Goal: Find specific page/section: Find specific page/section

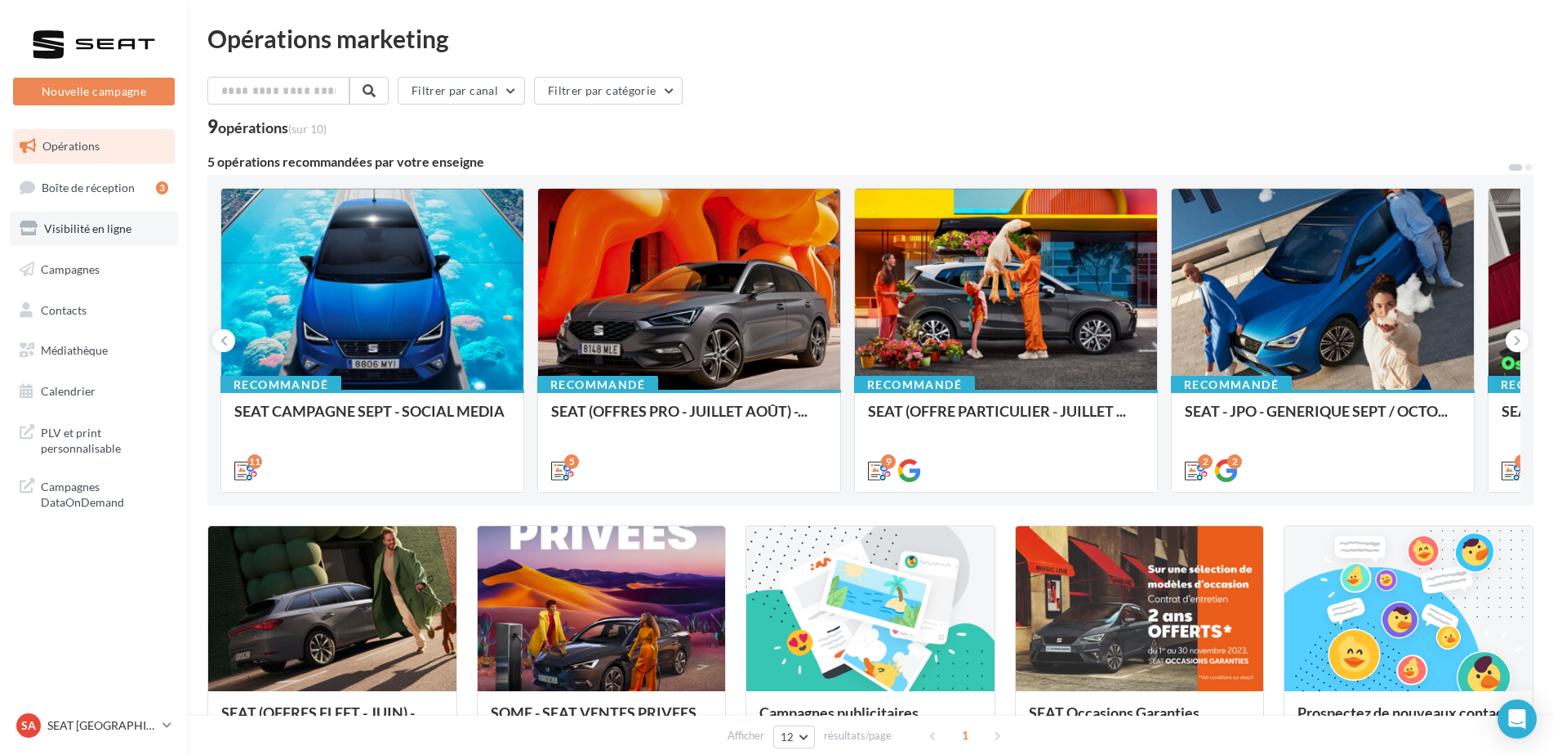
click at [133, 225] on link "Visibilité en ligne" at bounding box center [94, 228] width 168 height 34
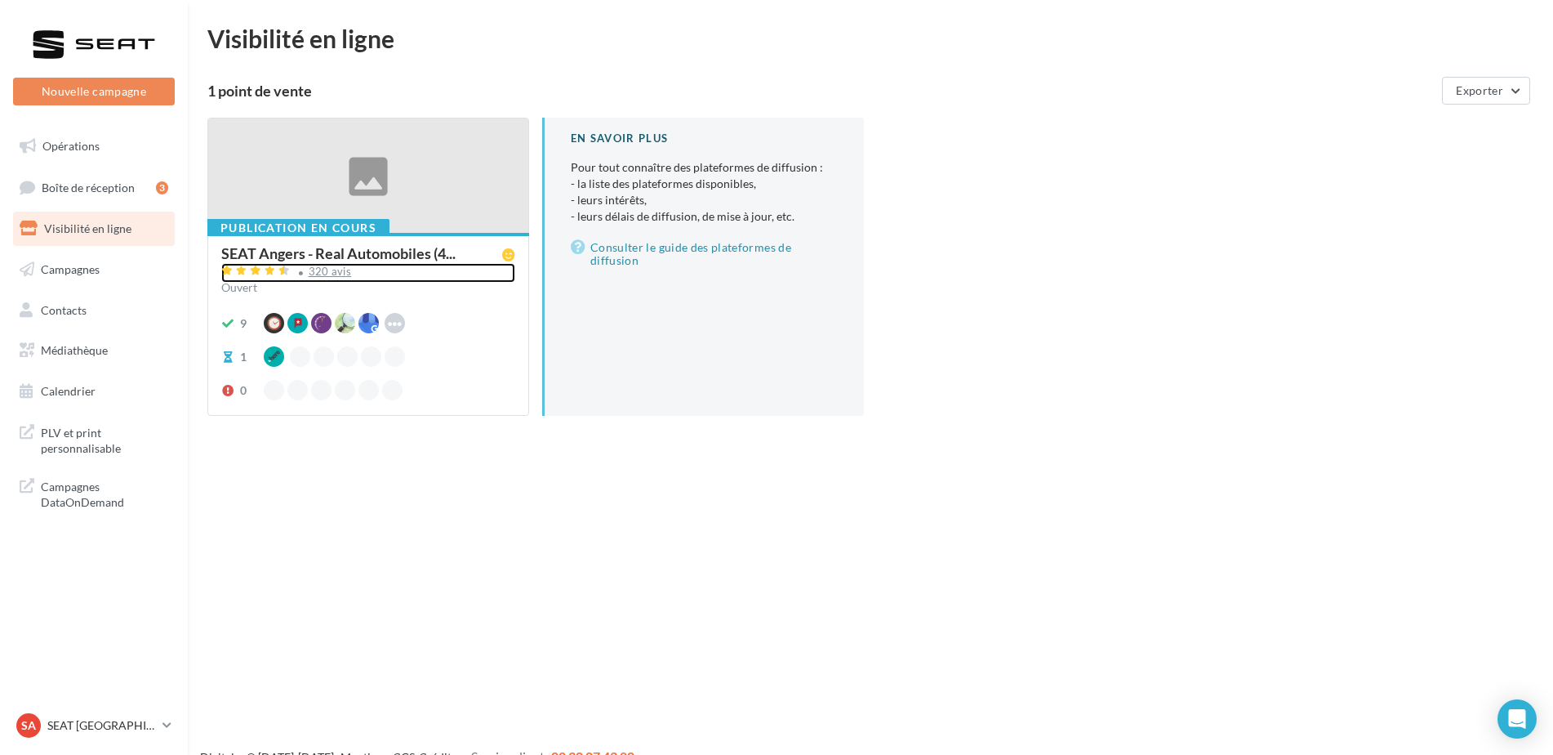
click at [327, 270] on div "320 avis" at bounding box center [330, 271] width 43 height 11
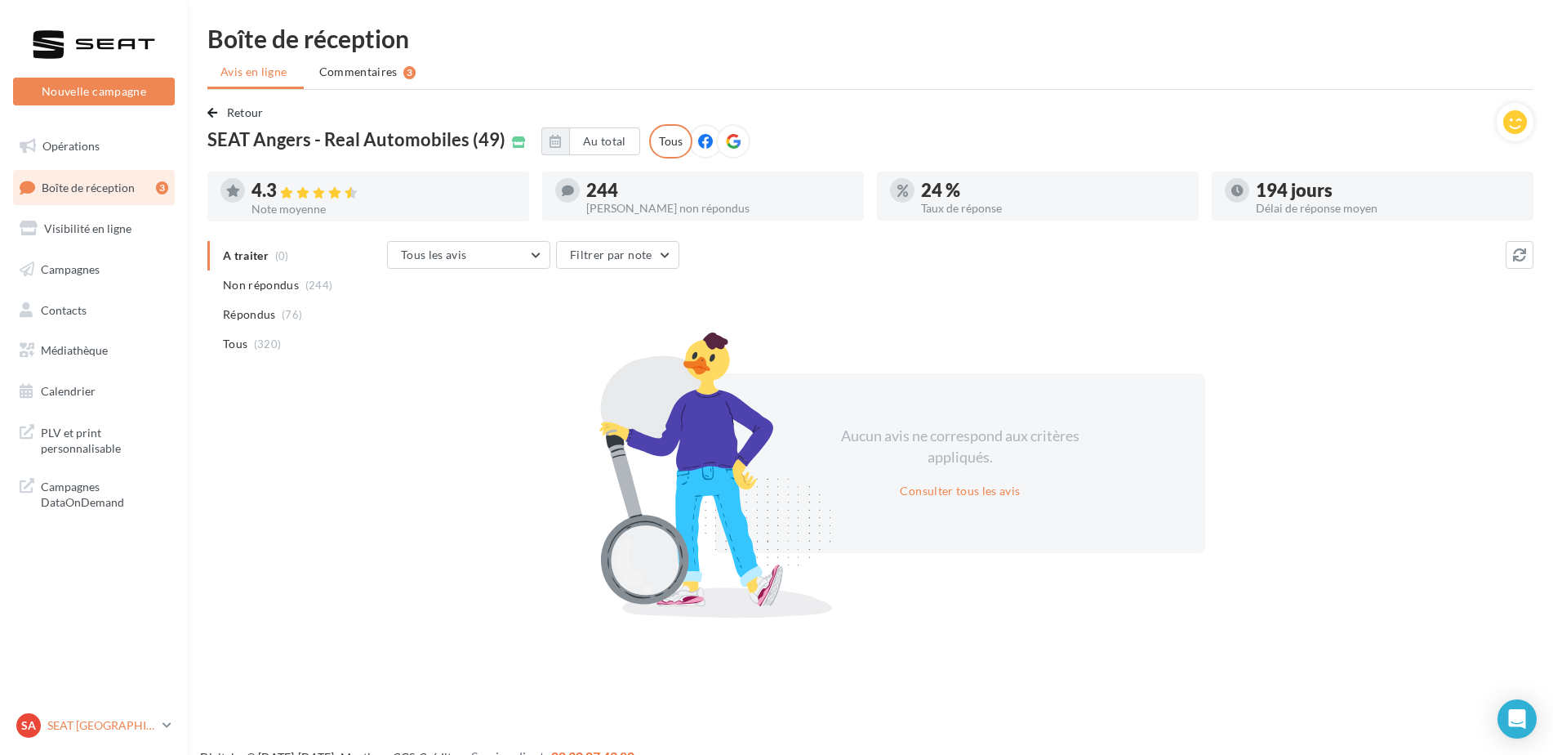
click at [107, 724] on p "SEAT [GEOGRAPHIC_DATA]" at bounding box center [101, 725] width 109 height 16
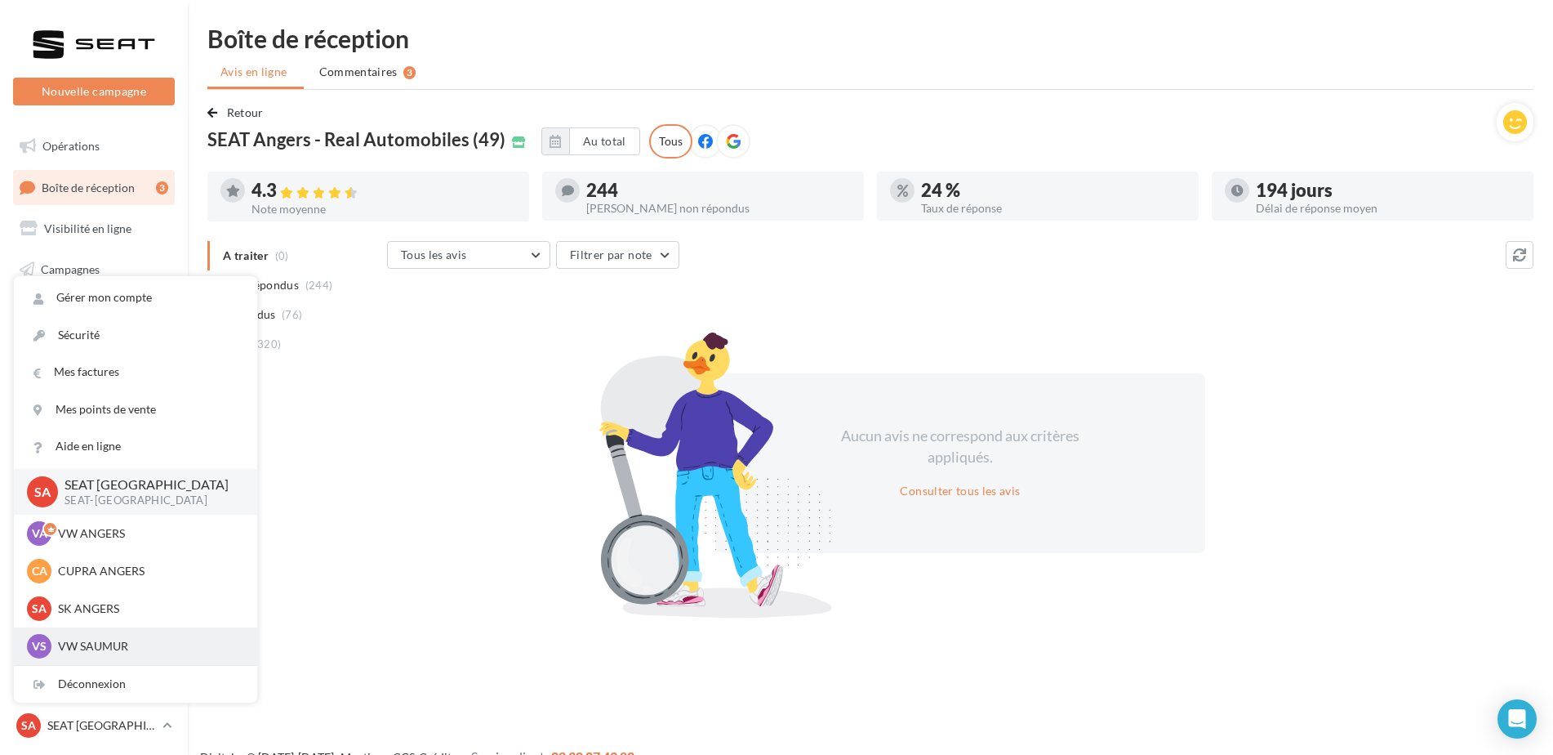
click at [109, 652] on p "VW SAUMUR" at bounding box center [148, 646] width 180 height 16
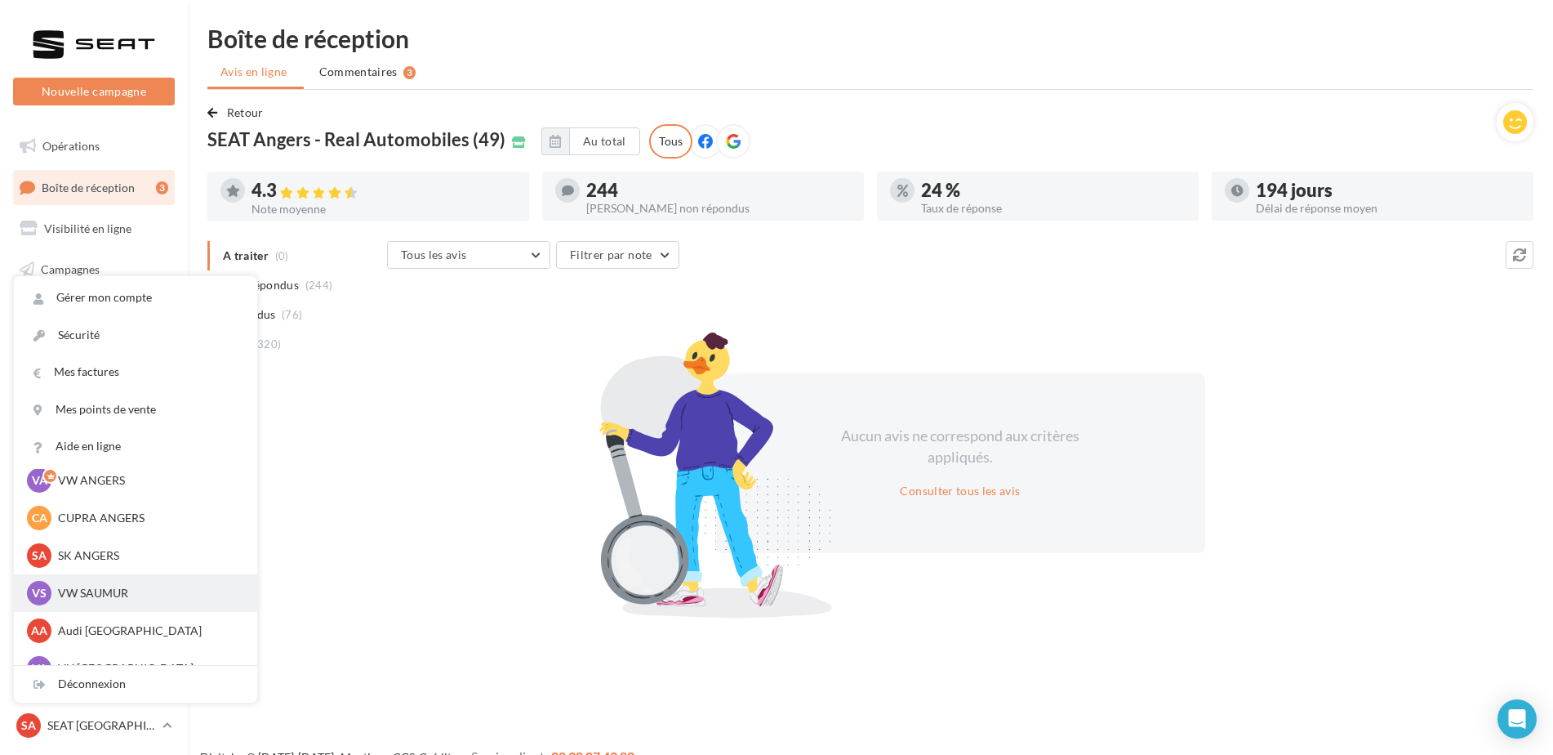
scroll to position [82, 0]
